Goal: Use online tool/utility: Utilize a website feature to perform a specific function

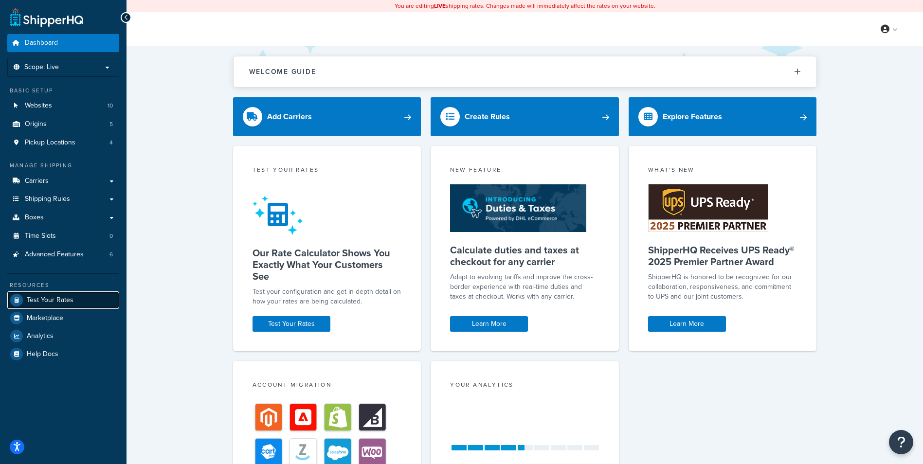
click at [56, 296] on span "Test Your Rates" at bounding box center [50, 300] width 47 height 8
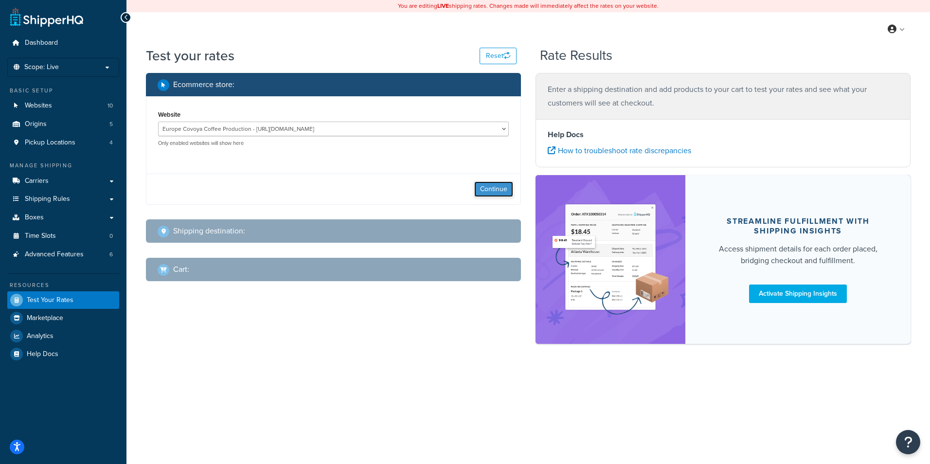
click at [500, 192] on button "Continue" at bounding box center [493, 190] width 39 height 16
select select "TX"
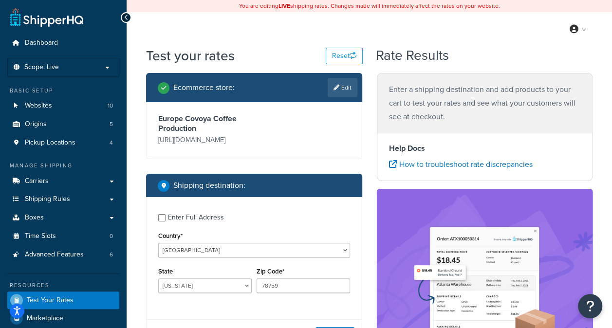
scroll to position [49, 0]
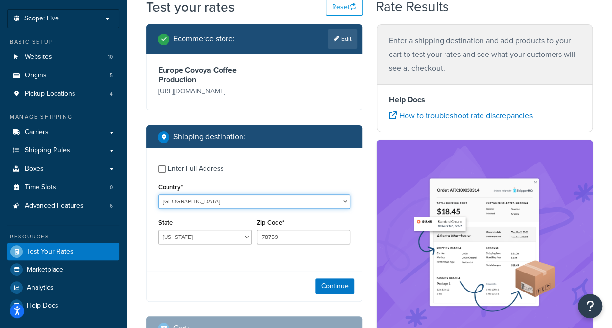
click at [256, 198] on select "United States United Kingdom Afghanistan Åland Islands Albania Algeria American…" at bounding box center [254, 201] width 192 height 15
select select "PL"
click at [225, 201] on div "Enter Full Address Country* United States United Kingdom Afghanistan Åland Isla…" at bounding box center [253, 205] width 215 height 115
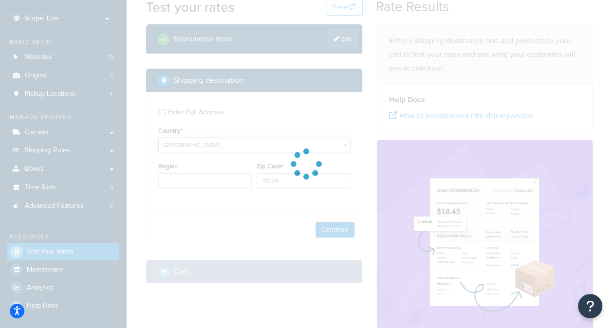
type input "TX"
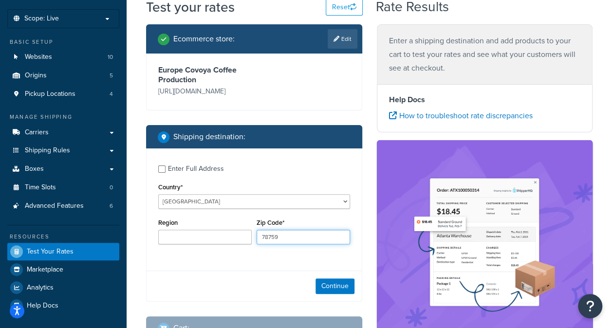
drag, startPoint x: 288, startPoint y: 243, endPoint x: 247, endPoint y: 242, distance: 41.4
click at [247, 242] on div "Region Zip Code* 78759" at bounding box center [254, 234] width 197 height 36
click at [281, 236] on input "Zip Code*" at bounding box center [302, 237] width 93 height 15
paste input "02-797"
type input "02-797"
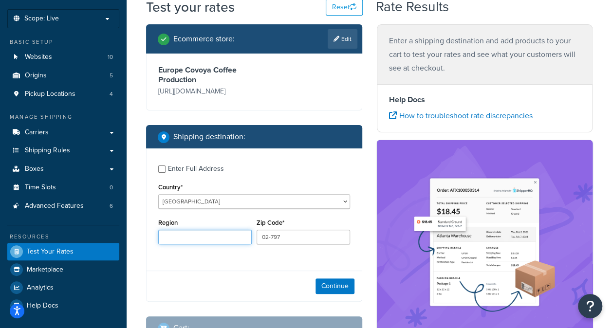
click at [184, 238] on input "Region" at bounding box center [204, 237] width 93 height 15
paste input "Warszawa"
type input "Warszawa"
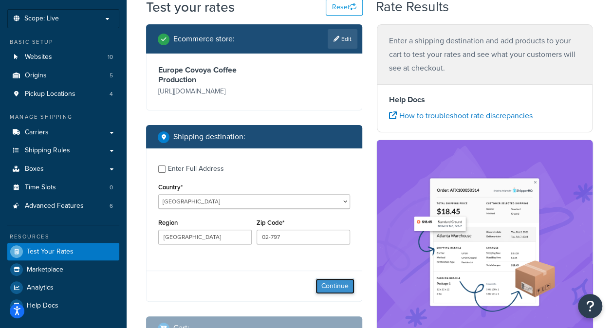
click at [321, 292] on button "Continue" at bounding box center [334, 286] width 39 height 16
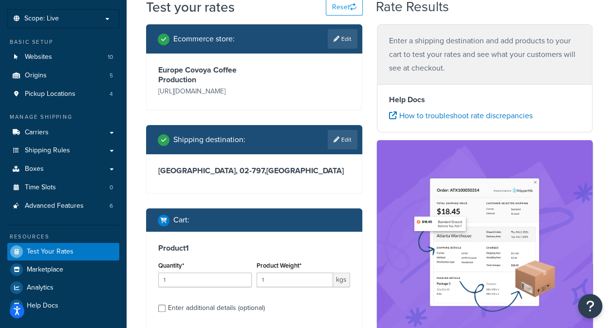
scroll to position [146, 0]
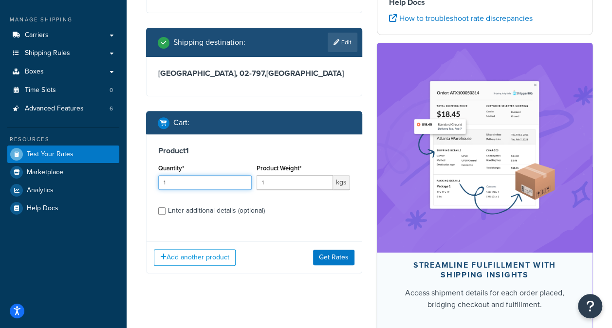
click at [195, 187] on input "1" at bounding box center [204, 182] width 93 height 15
type input "10"
click at [270, 180] on input "1" at bounding box center [294, 182] width 76 height 15
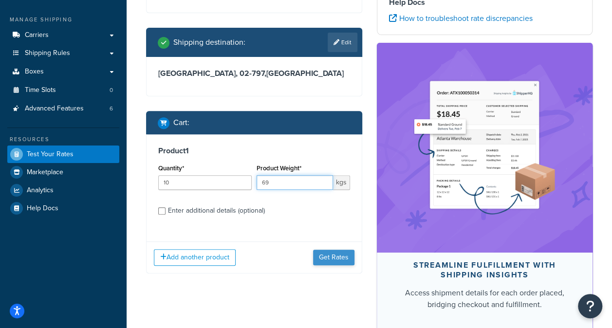
type input "69"
click at [331, 253] on button "Get Rates" at bounding box center [333, 258] width 41 height 16
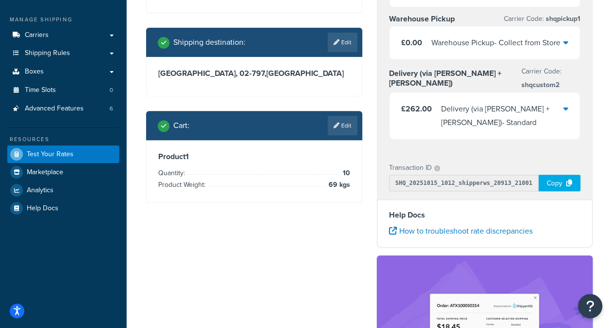
scroll to position [49, 0]
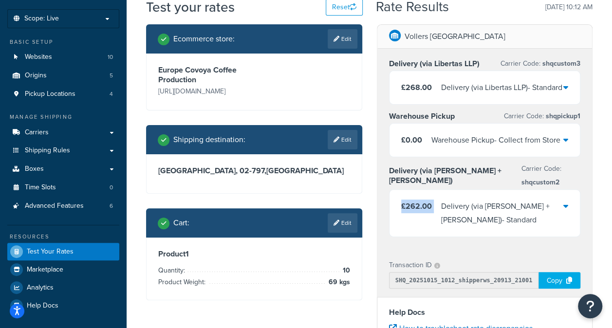
drag, startPoint x: 400, startPoint y: 206, endPoint x: 441, endPoint y: 206, distance: 40.9
click at [441, 206] on div "£262.00 Delivery (via Kuehne + Nagel) - Standard" at bounding box center [484, 213] width 191 height 47
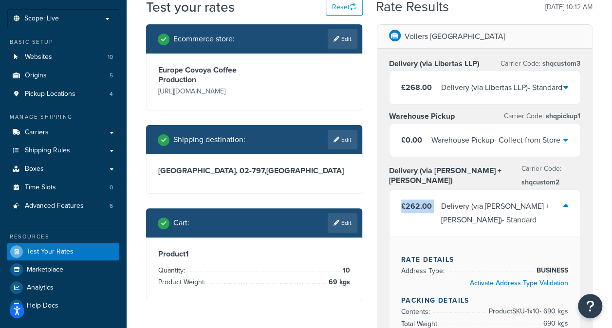
copy span "£262.00"
